Goal: Transaction & Acquisition: Download file/media

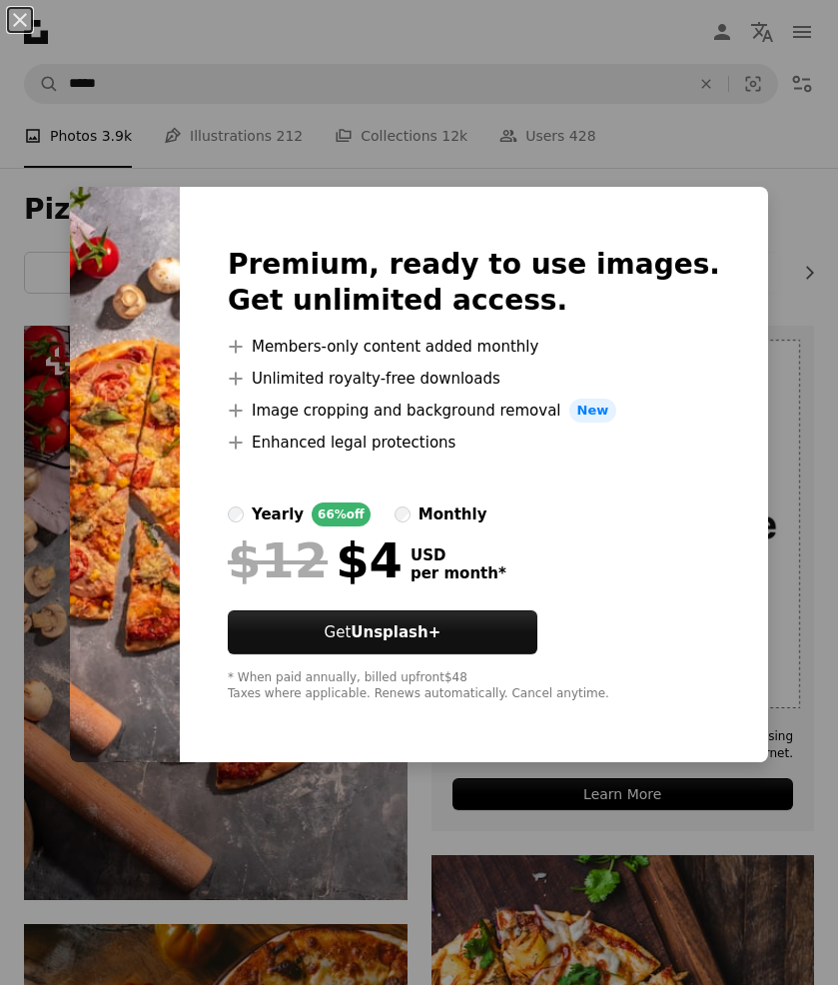
scroll to position [175, 0]
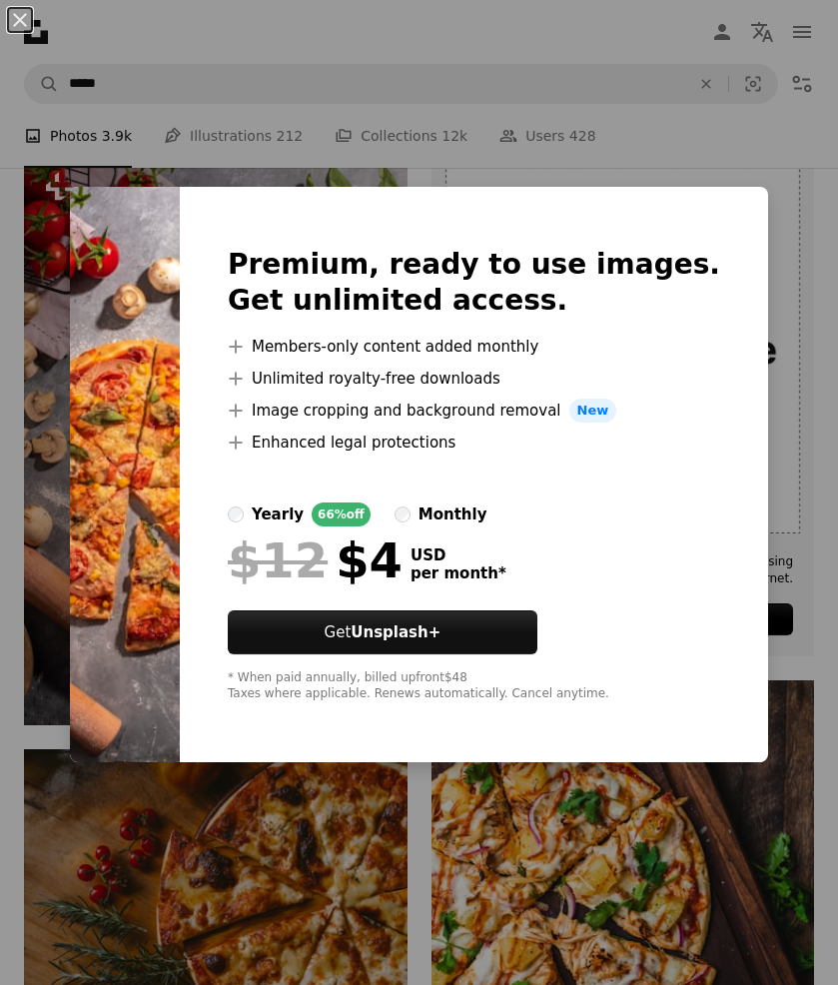
click at [576, 146] on div "An X shape Premium, ready to use images. Get unlimited access. A plus sign Memb…" at bounding box center [419, 492] width 838 height 985
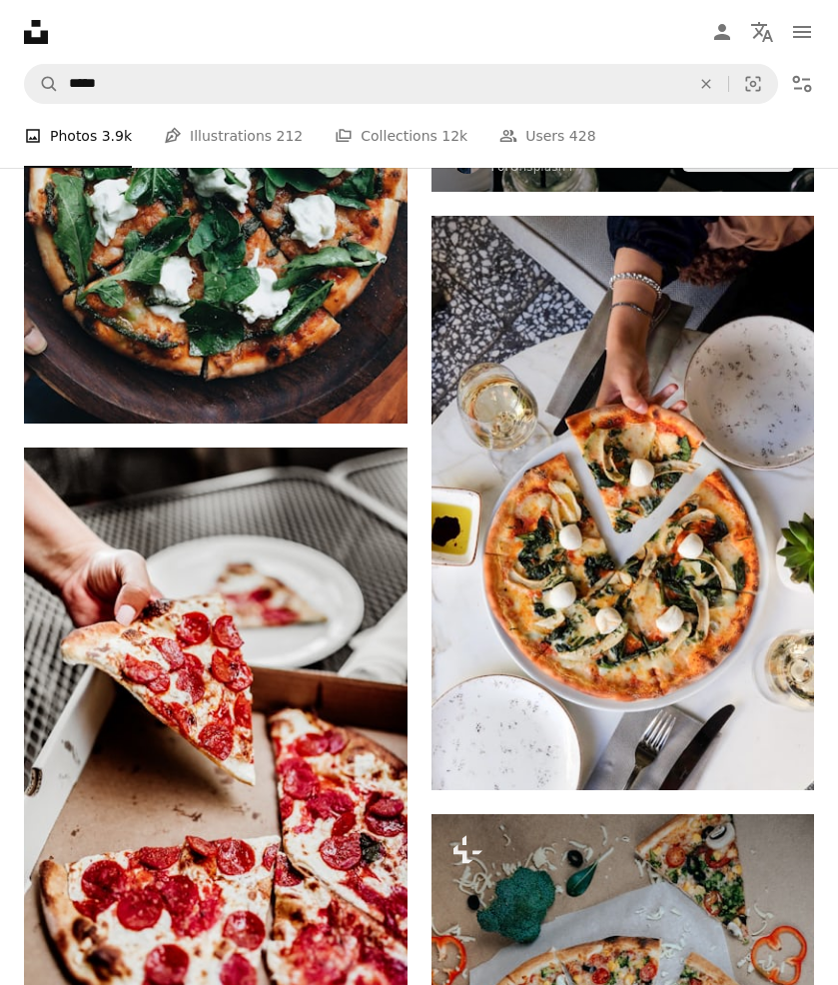
scroll to position [3769, 0]
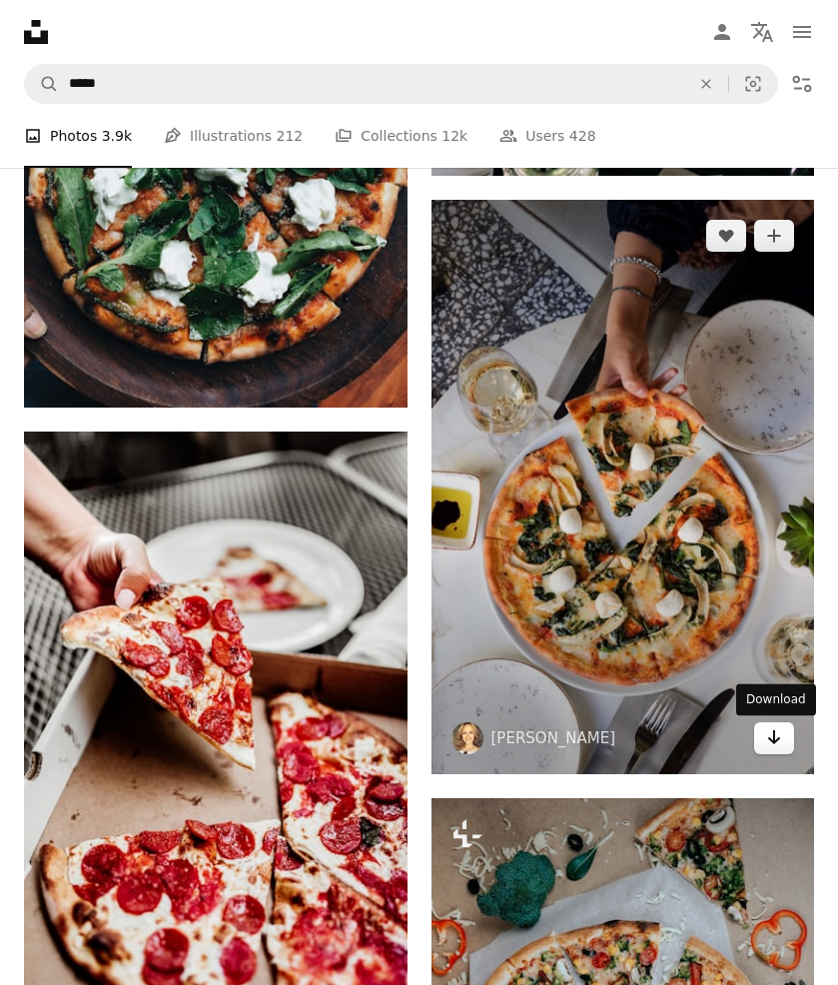
click at [771, 735] on icon "Arrow pointing down" at bounding box center [774, 737] width 16 height 24
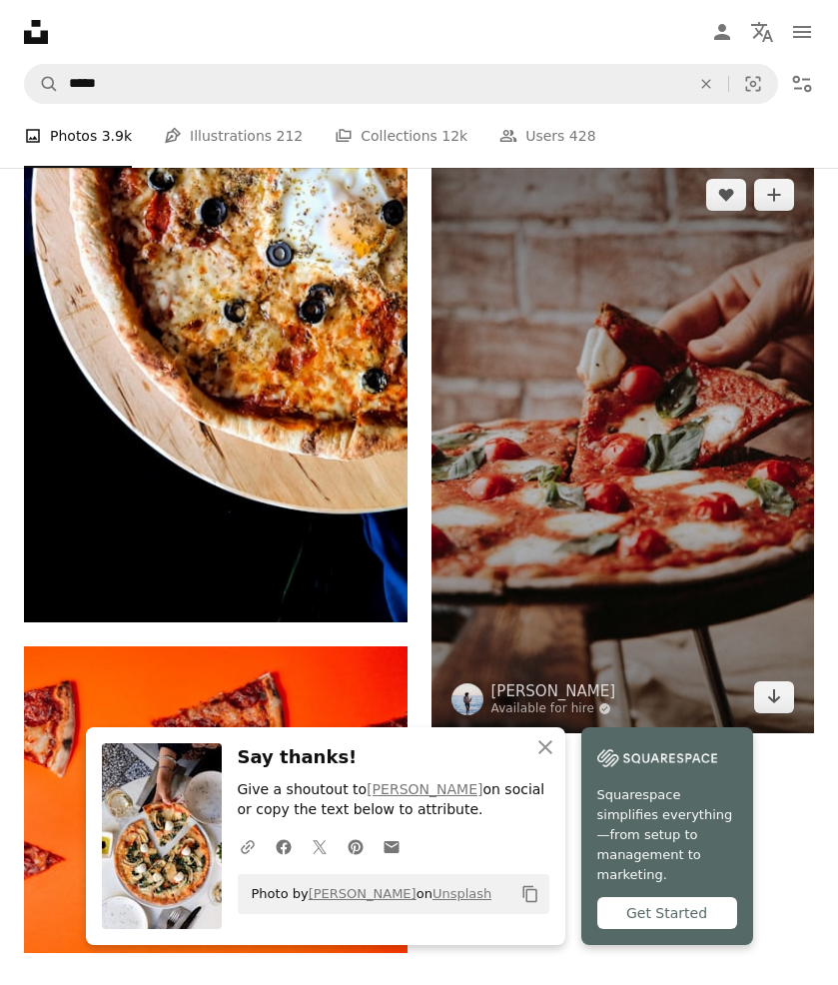
scroll to position [5019, 0]
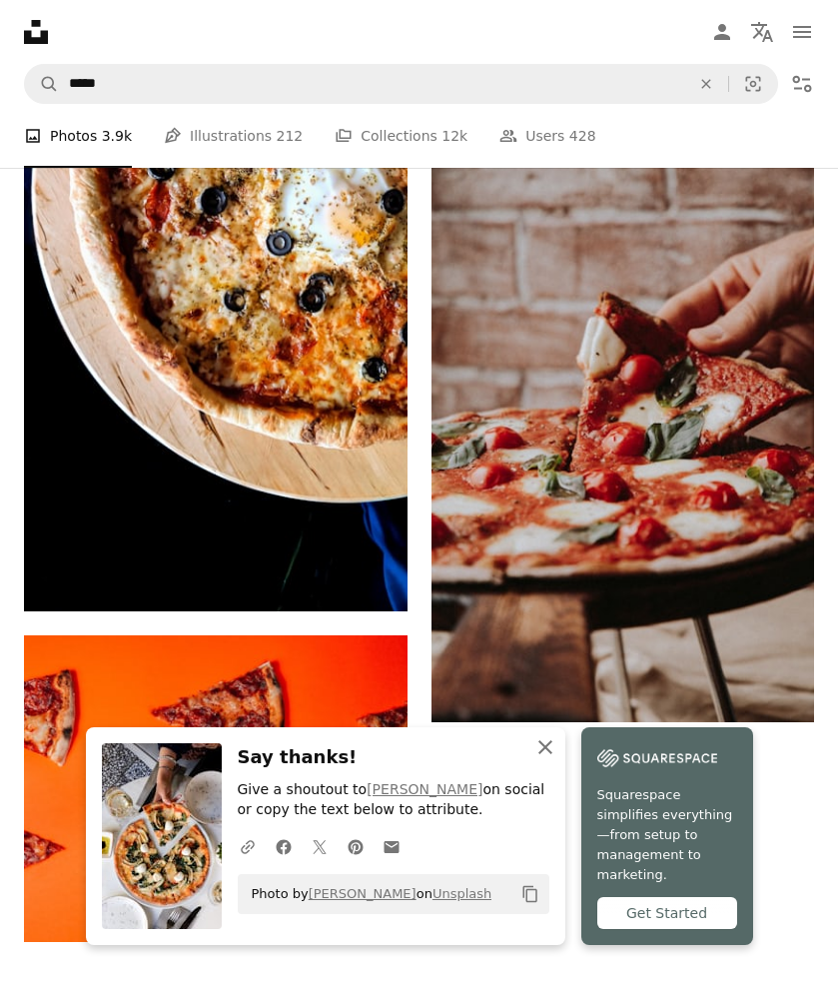
click at [549, 759] on icon "An X shape" at bounding box center [546, 747] width 24 height 24
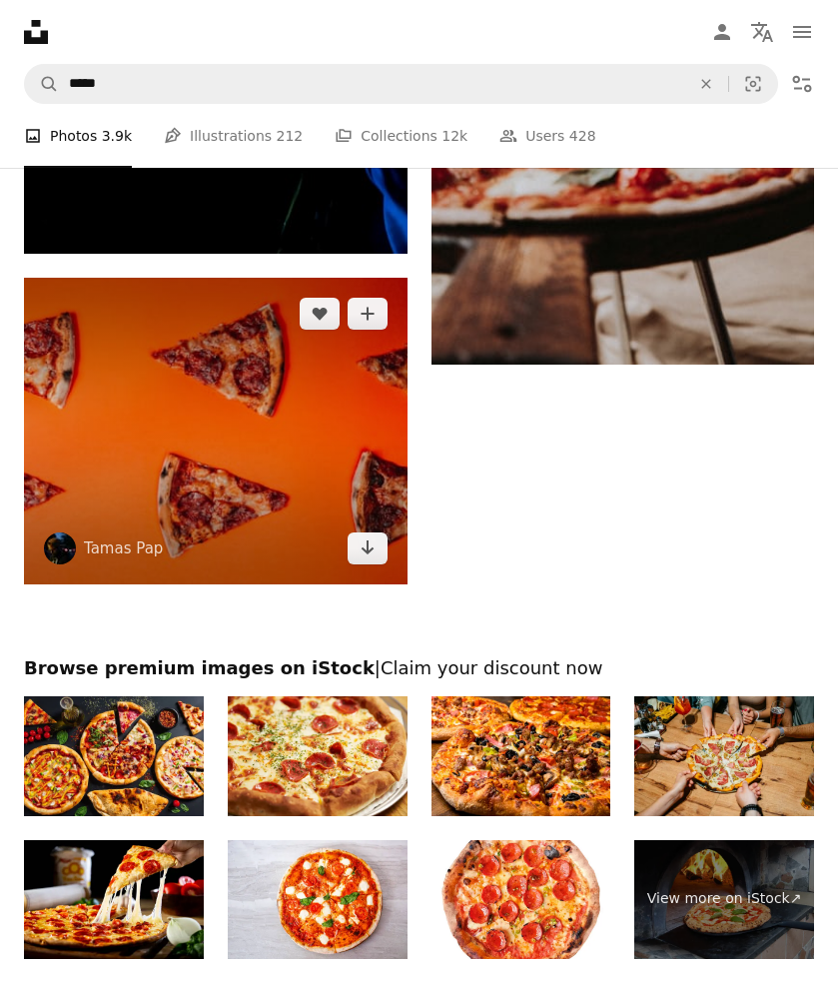
scroll to position [5350, 0]
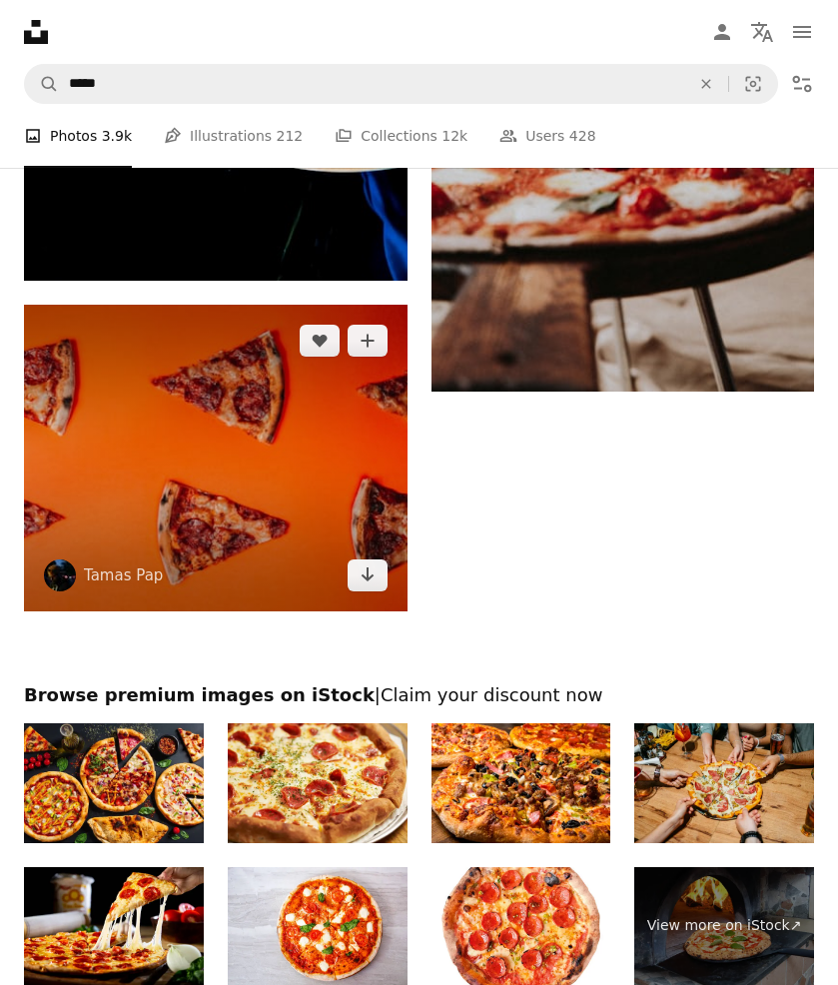
click at [326, 410] on img at bounding box center [216, 458] width 384 height 307
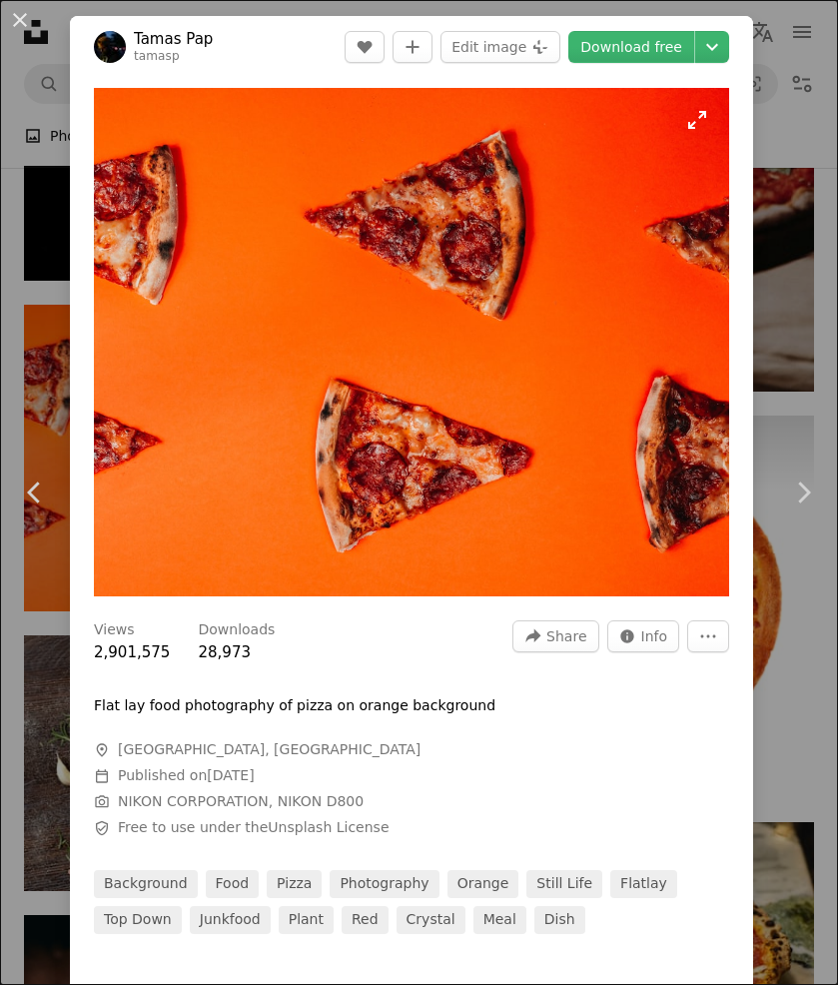
click at [247, 313] on img "Zoom in on this image" at bounding box center [411, 342] width 635 height 509
